Goal: Task Accomplishment & Management: Use online tool/utility

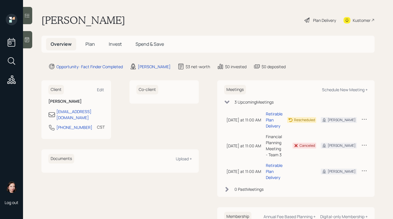
click at [6, 60] on icon at bounding box center [11, 61] width 10 height 10
click at [12, 63] on icon at bounding box center [11, 60] width 6 height 6
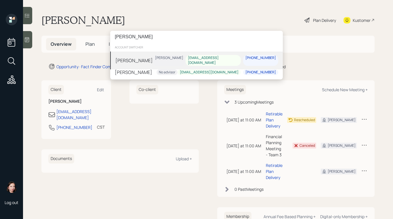
type input "[PERSON_NAME]"
click at [155, 62] on div "[PERSON_NAME] [PERSON_NAME] [EMAIL_ADDRESS][DOMAIN_NAME] [PHONE_NUMBER]" at bounding box center [196, 61] width 173 height 18
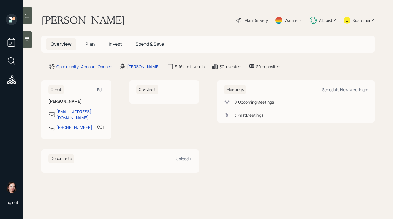
click at [97, 46] on h5 "Plan" at bounding box center [90, 44] width 19 height 12
